Goal: Obtain resource: Obtain resource

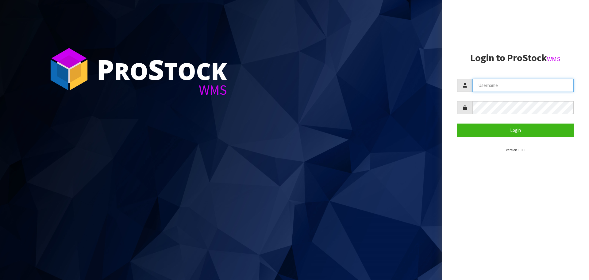
type input "[EMAIL_ADDRESS][DOMAIN_NAME]"
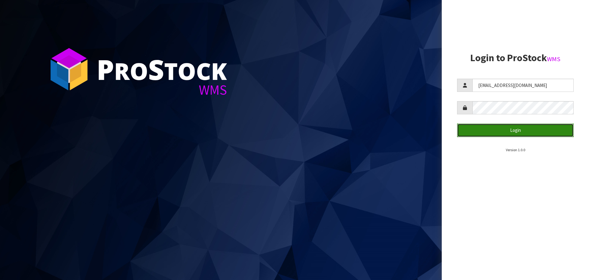
click at [496, 130] on button "Login" at bounding box center [515, 129] width 117 height 13
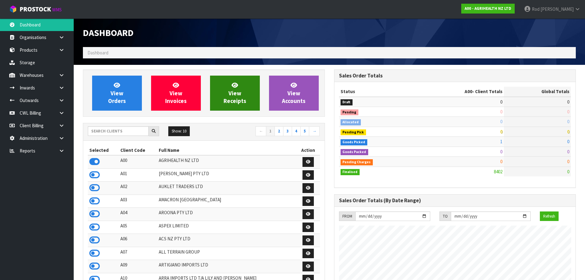
scroll to position [465, 251]
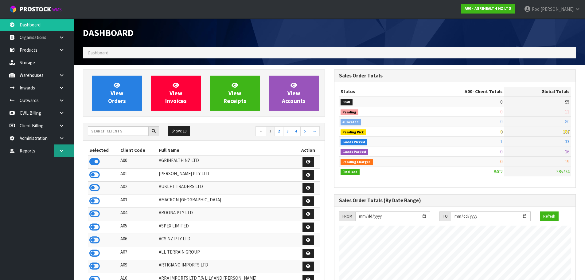
click at [61, 149] on icon at bounding box center [62, 150] width 6 height 5
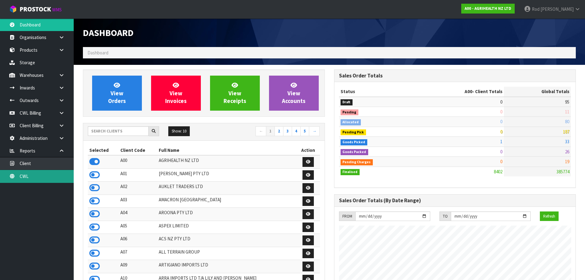
click at [31, 174] on link "CWL" at bounding box center [37, 176] width 74 height 13
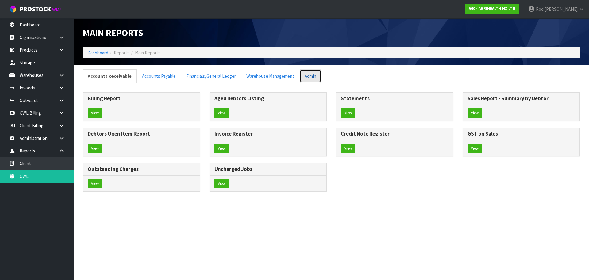
click at [303, 78] on link "Admin" at bounding box center [310, 75] width 21 height 13
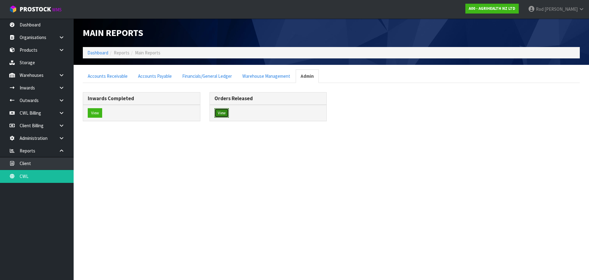
click at [224, 110] on button "View" at bounding box center [222, 113] width 14 height 10
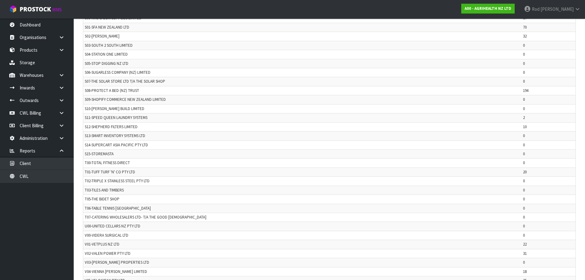
scroll to position [1200, 0]
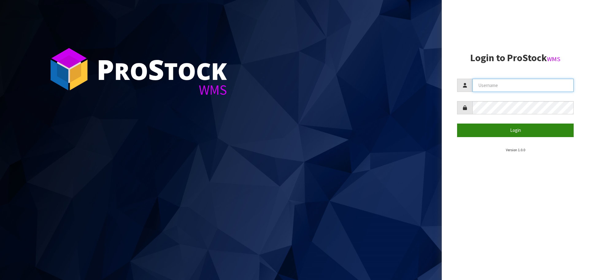
type input "[EMAIL_ADDRESS][DOMAIN_NAME]"
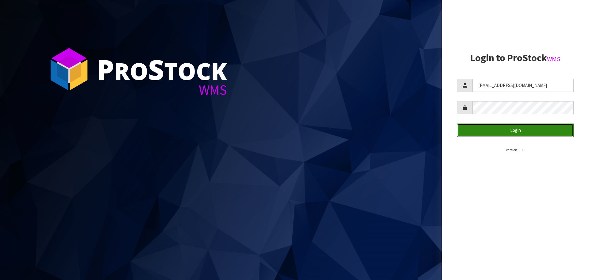
click at [514, 129] on button "Login" at bounding box center [515, 129] width 117 height 13
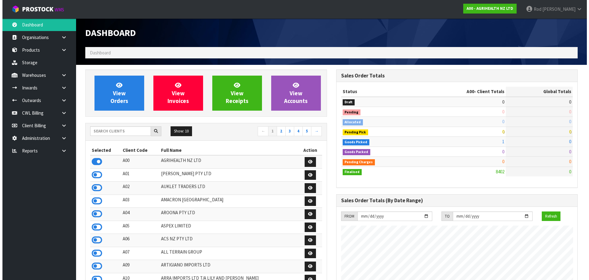
scroll to position [465, 251]
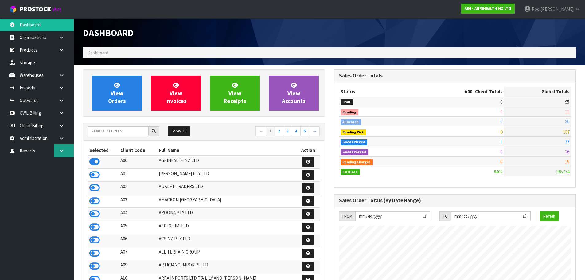
click at [60, 150] on icon at bounding box center [62, 150] width 6 height 5
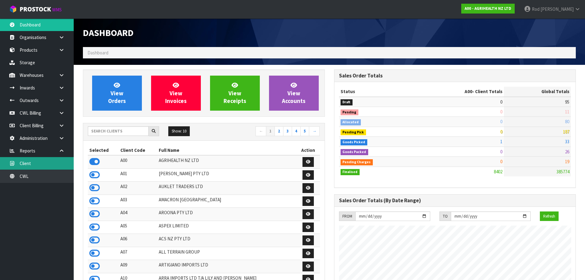
click at [31, 163] on link "Client" at bounding box center [37, 163] width 74 height 13
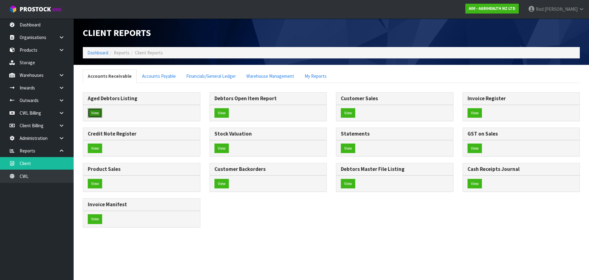
click at [97, 111] on button "View" at bounding box center [95, 113] width 14 height 10
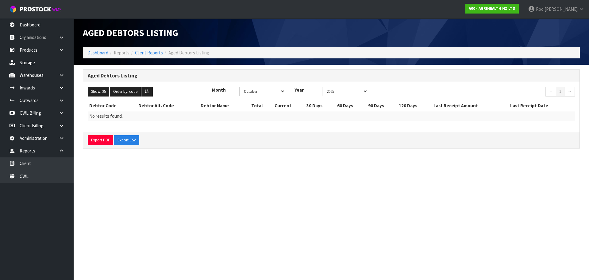
click at [120, 52] on span "Reports" at bounding box center [122, 53] width 16 height 6
click at [154, 53] on link "Client Reports" at bounding box center [149, 53] width 28 height 6
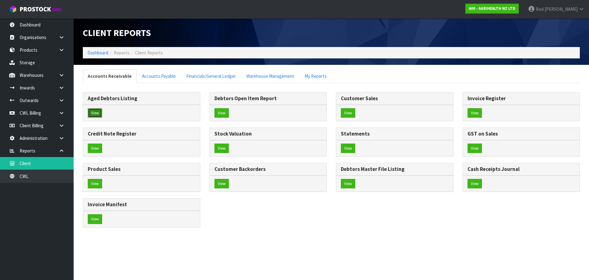
click at [95, 111] on button "View" at bounding box center [95, 113] width 14 height 10
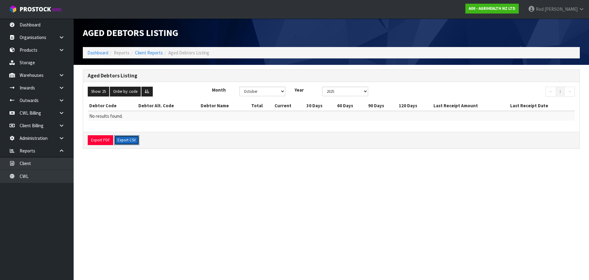
click at [120, 139] on button "Export CSV" at bounding box center [126, 140] width 25 height 10
click at [126, 91] on button "Order by: code" at bounding box center [125, 92] width 31 height 10
click at [130, 111] on link "Debtor Name" at bounding box center [134, 111] width 49 height 8
click at [110, 87] on button "Order by: name" at bounding box center [126, 92] width 32 height 10
click at [281, 91] on select "January February March April May June July August September October November De…" at bounding box center [262, 92] width 46 height 10
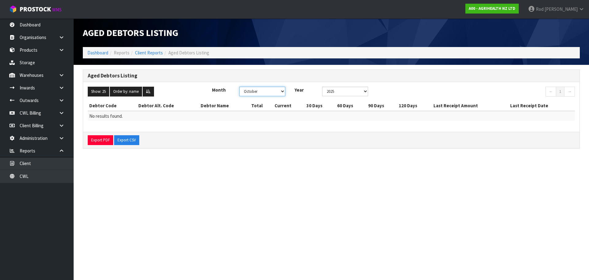
click at [282, 92] on select "January February March April May June July August September October November De…" at bounding box center [262, 92] width 46 height 10
select select "object:349"
click at [239, 87] on select "January February March April May June July August September October November De…" at bounding box center [262, 92] width 46 height 10
click at [99, 138] on button "Export PDF" at bounding box center [100, 140] width 25 height 10
